Goal: Task Accomplishment & Management: Manage account settings

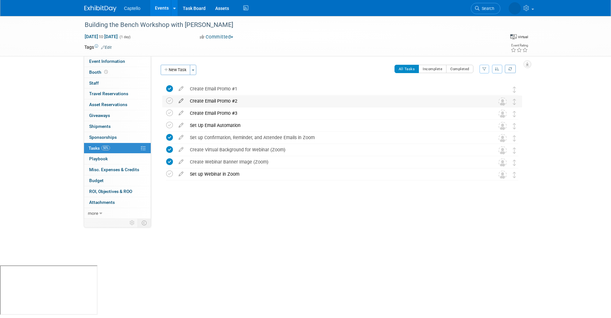
click at [180, 101] on icon at bounding box center [180, 100] width 11 height 8
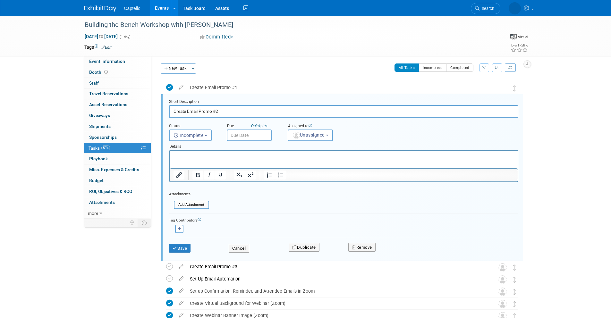
scroll to position [2, 0]
click at [199, 155] on p "Rich Text Area. Press ALT-0 for help." at bounding box center [343, 156] width 341 height 6
paste body "Rich Text Area. Press ALT-0 for help."
click at [180, 248] on button "Save" at bounding box center [180, 248] width 22 height 9
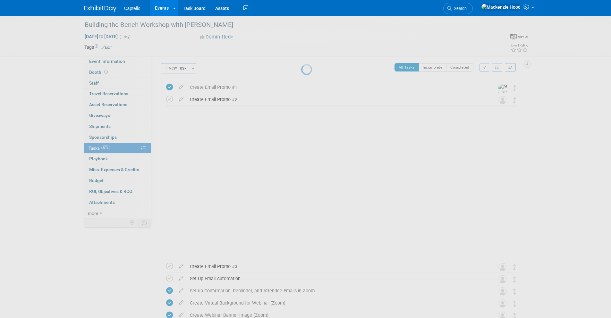
scroll to position [0, 0]
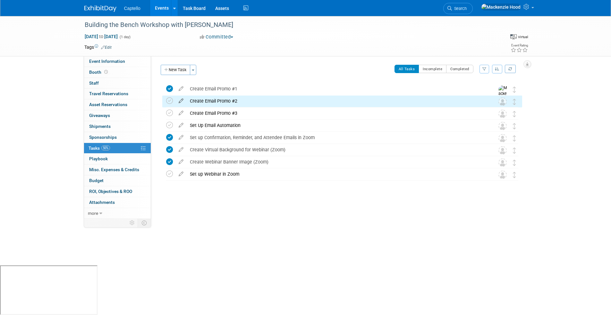
click at [179, 100] on icon at bounding box center [180, 100] width 11 height 8
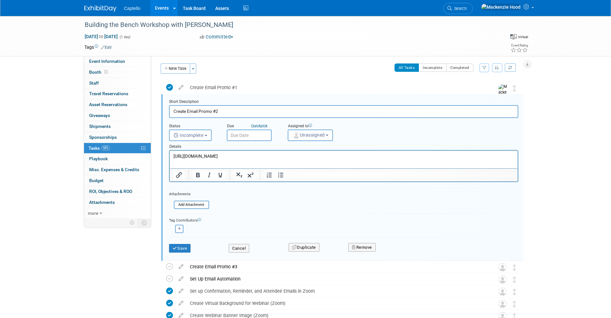
scroll to position [2, 0]
drag, startPoint x: 428, startPoint y: 157, endPoint x: 167, endPoint y: 155, distance: 261.1
click at [169, 155] on html "[URL][DOMAIN_NAME]" at bounding box center [343, 154] width 348 height 9
click at [178, 172] on icon "Insert/edit link" at bounding box center [179, 175] width 8 height 8
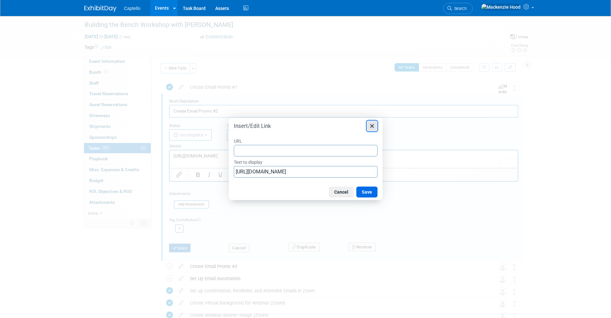
click at [372, 129] on icon "Close" at bounding box center [372, 126] width 8 height 8
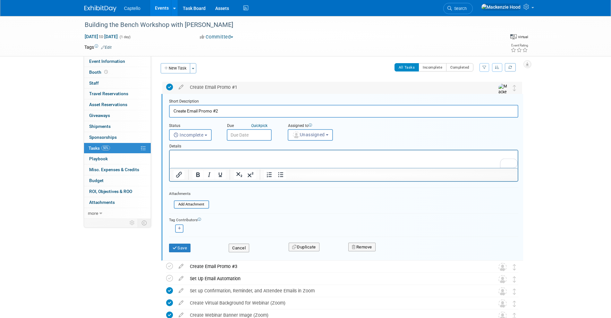
click at [227, 87] on div "Create Email Promo #1" at bounding box center [336, 87] width 299 height 11
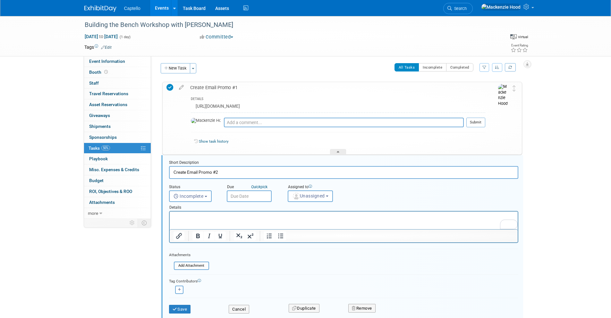
click at [292, 107] on div "[URL][DOMAIN_NAME]" at bounding box center [338, 107] width 294 height 10
click at [180, 88] on icon at bounding box center [181, 86] width 11 height 8
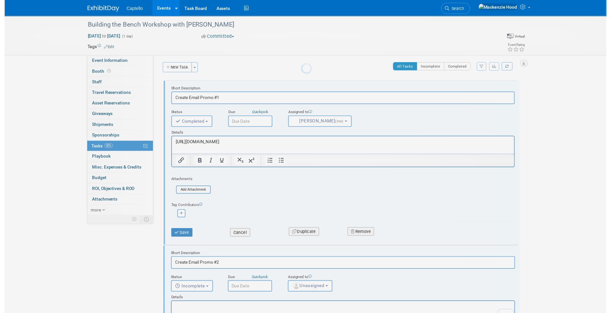
scroll to position [0, 0]
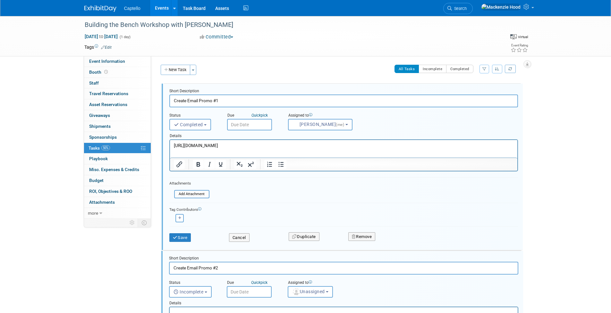
drag, startPoint x: 327, startPoint y: 144, endPoint x: 154, endPoint y: 135, distance: 173.1
click at [170, 140] on html "[URL][DOMAIN_NAME]" at bounding box center [343, 144] width 347 height 9
click at [242, 236] on button "Cancel" at bounding box center [239, 238] width 21 height 9
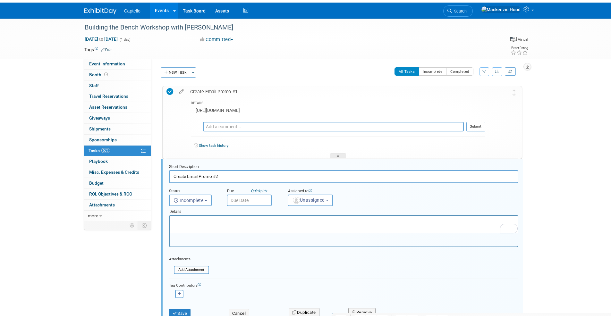
scroll to position [26, 0]
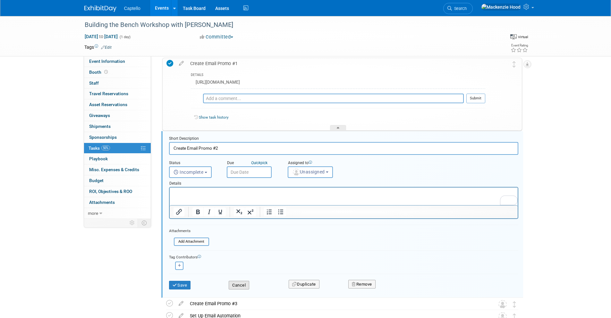
click at [238, 285] on button "Cancel" at bounding box center [239, 285] width 21 height 9
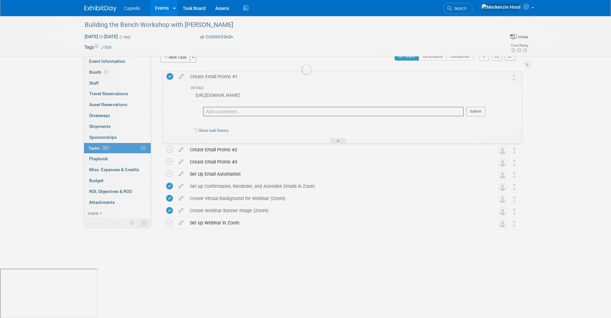
scroll to position [0, 0]
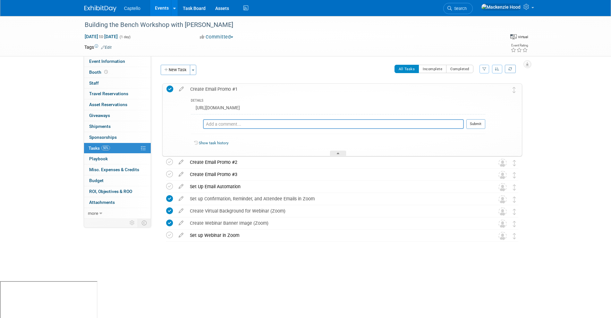
drag, startPoint x: 180, startPoint y: 86, endPoint x: 183, endPoint y: 87, distance: 3.9
click at [180, 86] on icon at bounding box center [181, 88] width 11 height 8
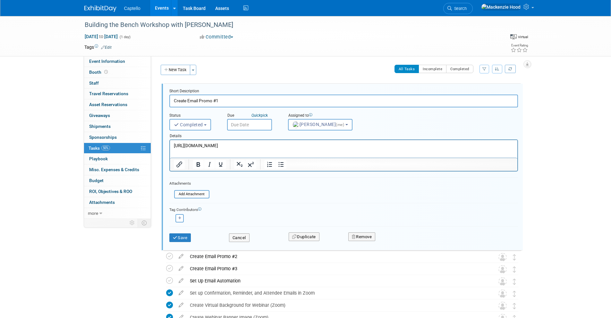
drag, startPoint x: 344, startPoint y: 146, endPoint x: 146, endPoint y: 142, distance: 198.9
click at [170, 142] on html "[URL][DOMAIN_NAME]" at bounding box center [343, 144] width 347 height 9
click at [181, 238] on button "Save" at bounding box center [180, 238] width 22 height 9
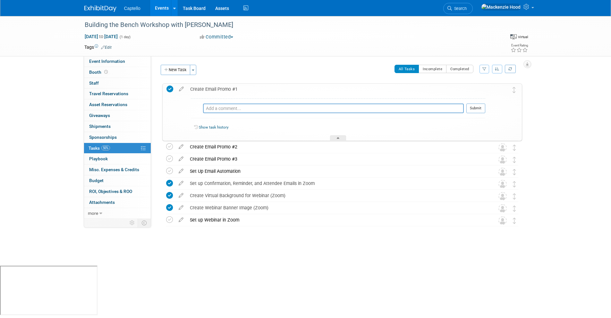
click at [240, 89] on div "Create Email Promo #1" at bounding box center [336, 89] width 298 height 11
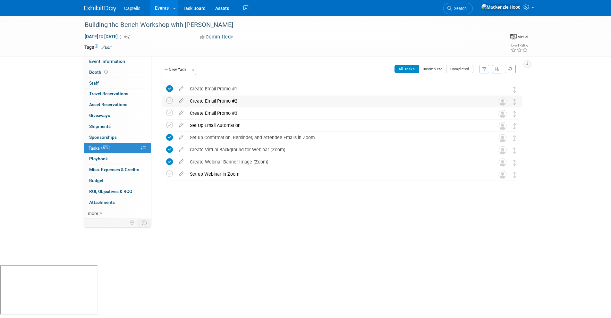
click at [242, 96] on div "Create Email Promo #2" at bounding box center [336, 101] width 299 height 11
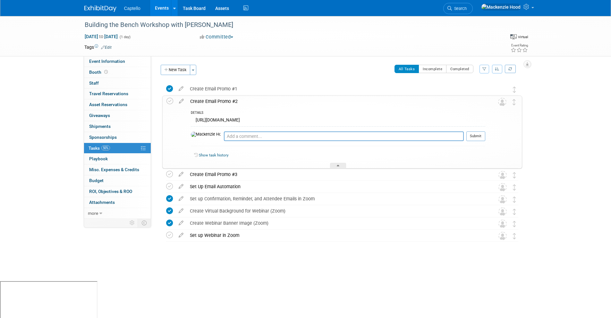
click at [173, 101] on td at bounding box center [170, 132] width 9 height 72
drag, startPoint x: 181, startPoint y: 101, endPoint x: 188, endPoint y: 103, distance: 7.3
click at [181, 101] on icon at bounding box center [181, 100] width 11 height 8
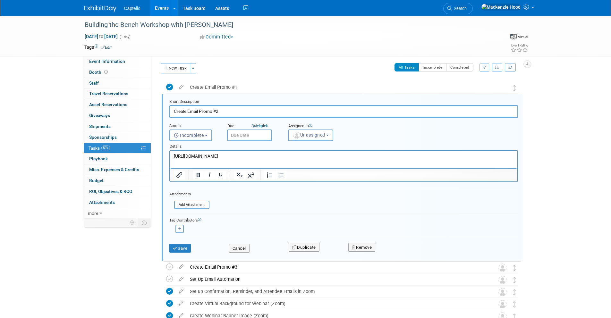
scroll to position [2, 0]
drag, startPoint x: 424, startPoint y: 155, endPoint x: 150, endPoint y: 134, distance: 274.1
click at [170, 150] on html "[URL][DOMAIN_NAME]" at bounding box center [343, 154] width 347 height 9
click at [181, 247] on button "Save" at bounding box center [180, 248] width 22 height 9
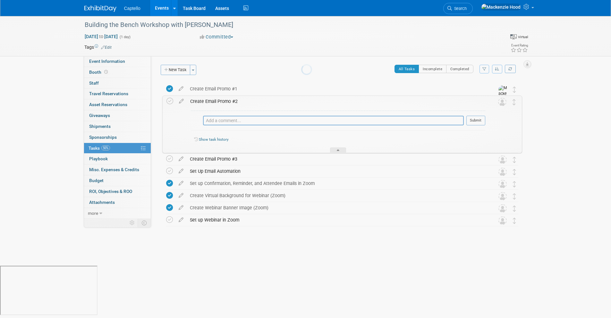
scroll to position [0, 0]
click at [169, 100] on icon at bounding box center [169, 101] width 7 height 7
click at [234, 97] on div "Create Email Promo #2" at bounding box center [336, 101] width 298 height 11
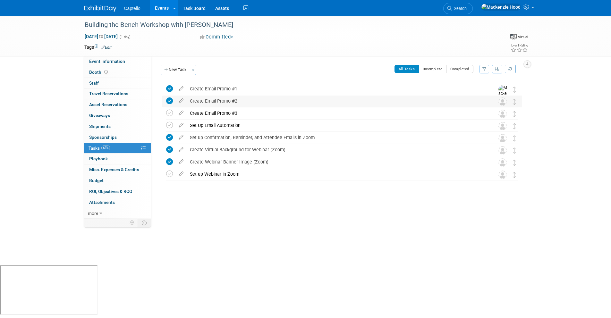
click at [170, 99] on icon at bounding box center [169, 101] width 7 height 7
click at [169, 88] on icon at bounding box center [169, 88] width 7 height 7
click at [217, 90] on div "Create Email Promo #1" at bounding box center [336, 88] width 299 height 11
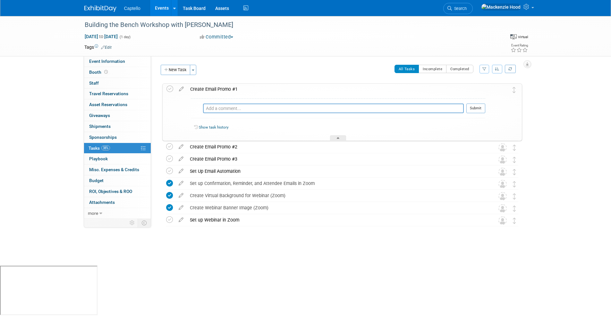
click at [215, 86] on div "Create Email Promo #1" at bounding box center [336, 89] width 298 height 11
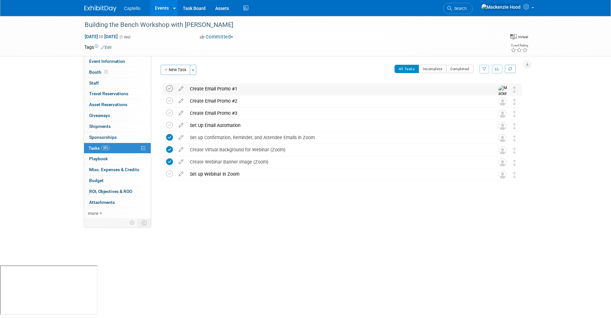
click at [170, 88] on icon at bounding box center [169, 88] width 7 height 7
click at [169, 98] on icon at bounding box center [169, 101] width 7 height 7
click at [170, 112] on icon at bounding box center [169, 113] width 7 height 7
